Goal: Find specific page/section: Find specific page/section

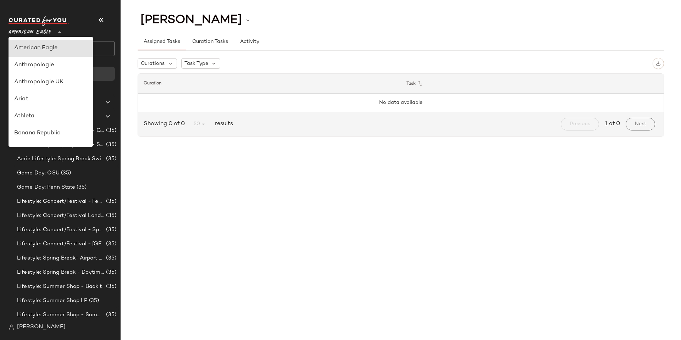
click at [45, 35] on span "American Eagle" at bounding box center [30, 30] width 43 height 13
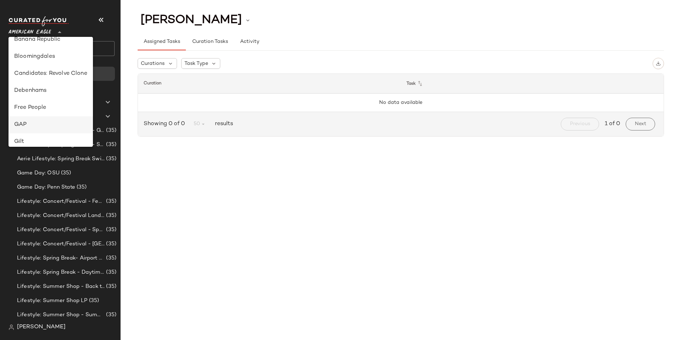
scroll to position [106, 0]
click at [36, 106] on div "GAP" at bounding box center [51, 112] width 84 height 17
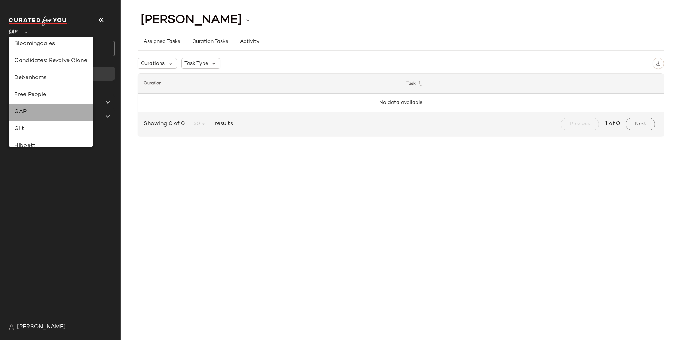
type input "**"
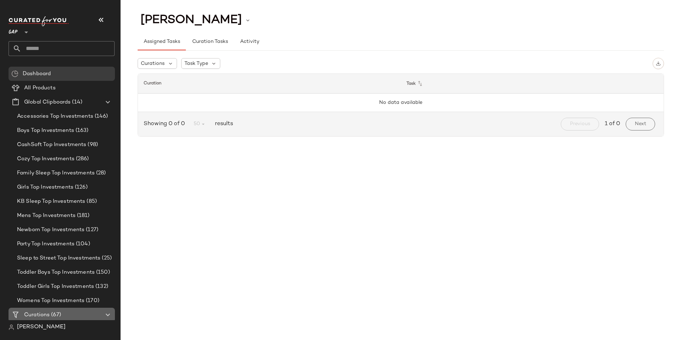
click at [44, 318] on span "Curations" at bounding box center [37, 315] width 26 height 8
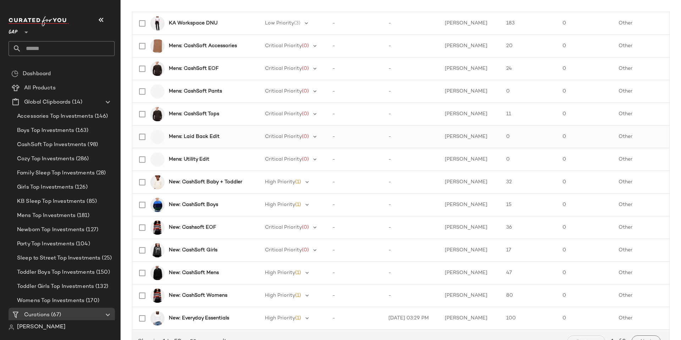
scroll to position [964, 0]
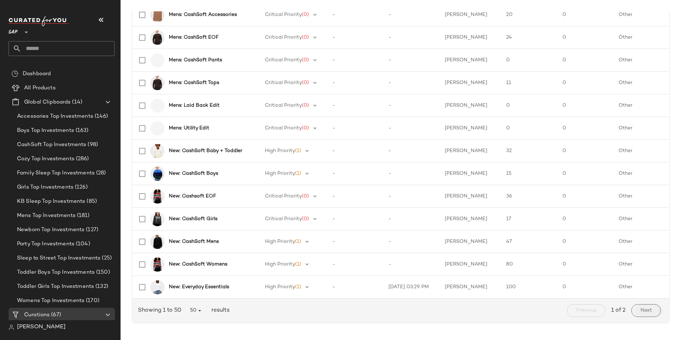
click at [643, 316] on button "Next" at bounding box center [646, 310] width 29 height 13
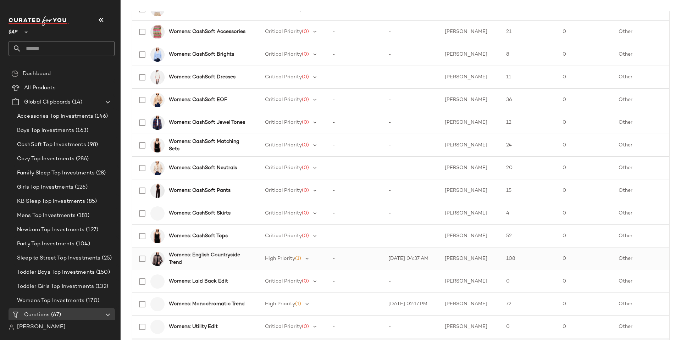
scroll to position [214, 0]
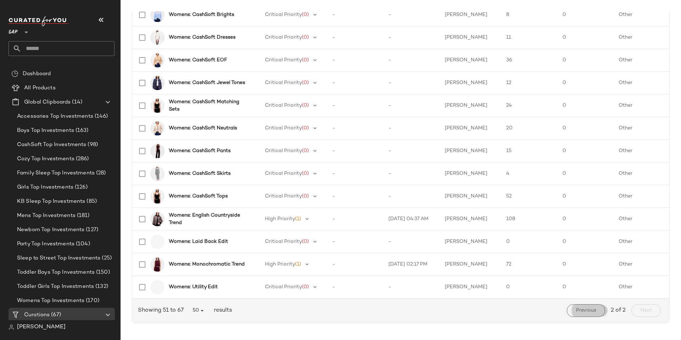
click at [583, 307] on button "Previous" at bounding box center [586, 310] width 38 height 13
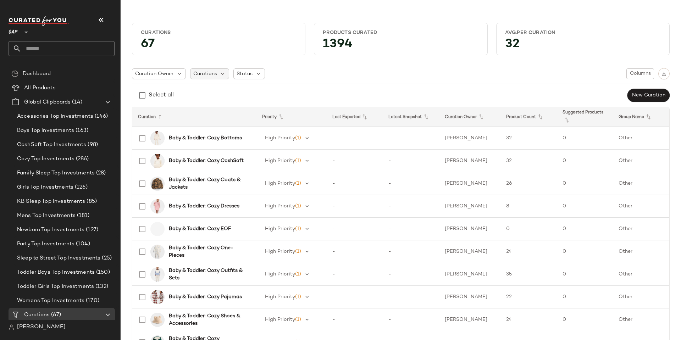
click at [204, 75] on span "Curations" at bounding box center [205, 73] width 24 height 7
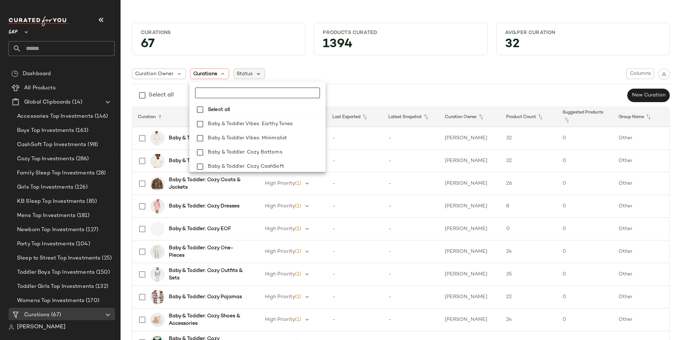
click at [255, 72] on icon at bounding box center [258, 74] width 6 height 6
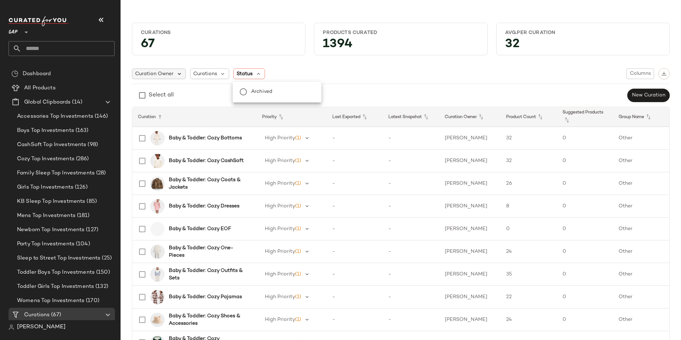
click at [181, 72] on icon at bounding box center [179, 74] width 6 height 6
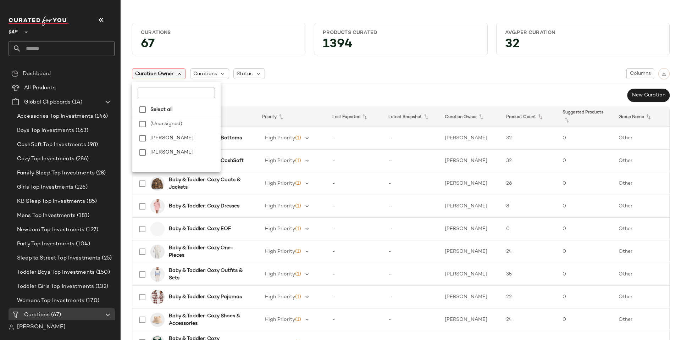
click at [181, 72] on icon at bounding box center [179, 74] width 6 height 6
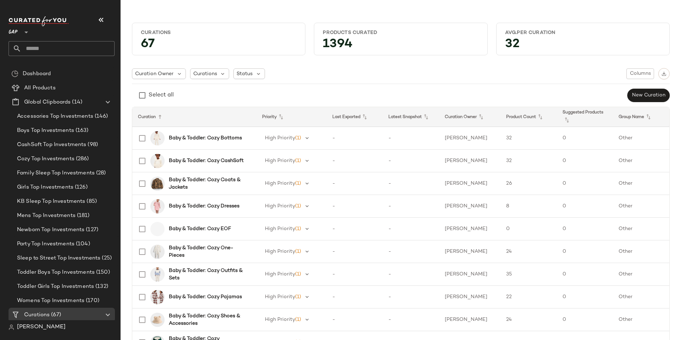
click at [418, 117] on th "Latest Snapshot" at bounding box center [411, 117] width 56 height 20
click at [426, 116] on icon at bounding box center [426, 117] width 9 height 9
